Goal: Task Accomplishment & Management: Manage account settings

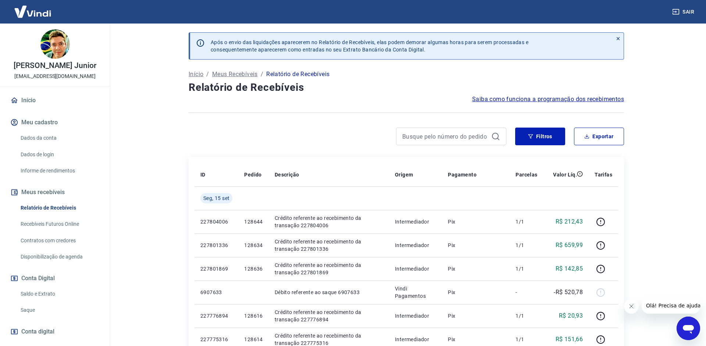
click at [36, 307] on link "Saque" at bounding box center [59, 310] width 83 height 15
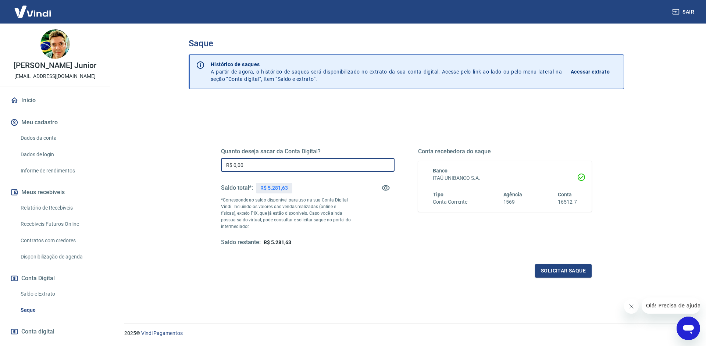
click at [255, 166] on input "R$ 0,00" at bounding box center [308, 165] width 174 height 14
type input "R$ 5.281,63"
click at [566, 274] on button "Solicitar saque" at bounding box center [563, 271] width 57 height 14
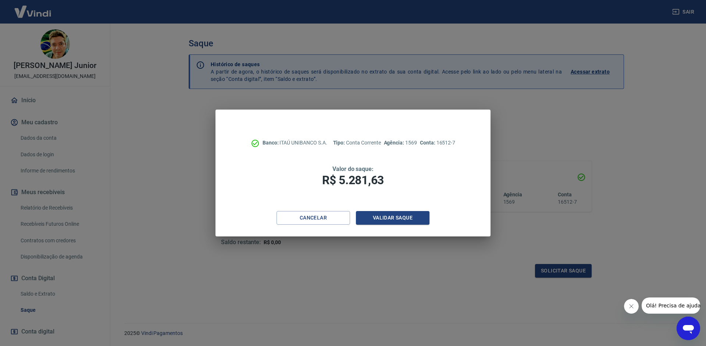
click at [402, 226] on div "Cancelar Validar saque" at bounding box center [352, 223] width 275 height 25
click at [402, 222] on button "Validar saque" at bounding box center [393, 218] width 74 height 14
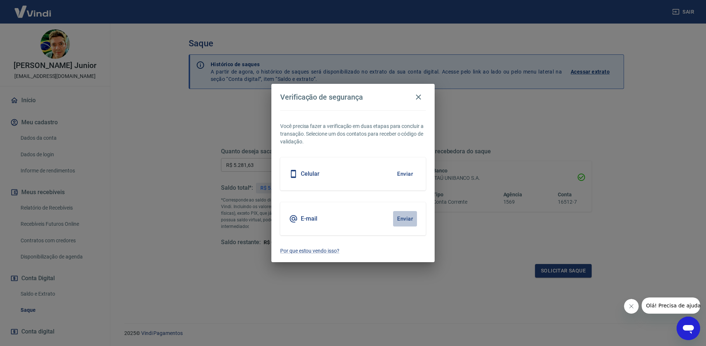
click at [402, 221] on button "Enviar" at bounding box center [405, 218] width 24 height 15
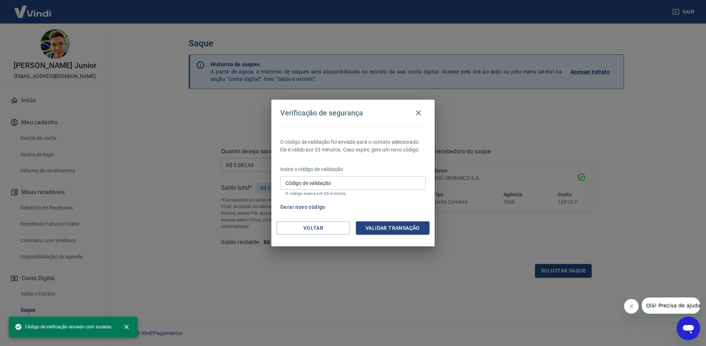
click at [322, 184] on input "Código de validação" at bounding box center [353, 183] width 146 height 14
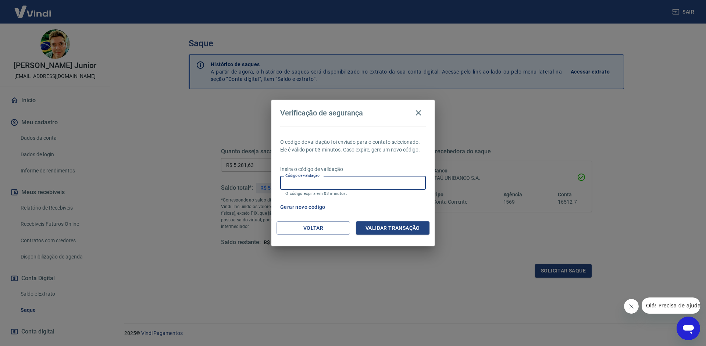
paste input "128760"
type input "128760"
click at [390, 225] on button "Validar transação" at bounding box center [393, 228] width 74 height 14
